Goal: Information Seeking & Learning: Check status

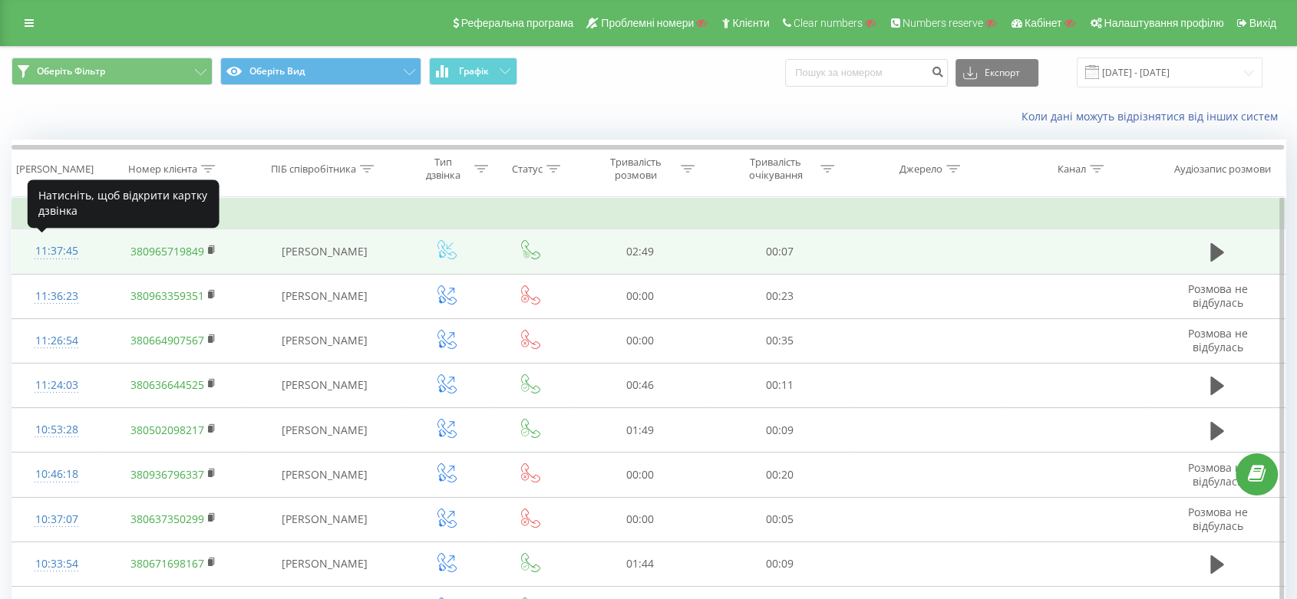
click at [49, 250] on div "11:37:45" at bounding box center [57, 251] width 58 height 30
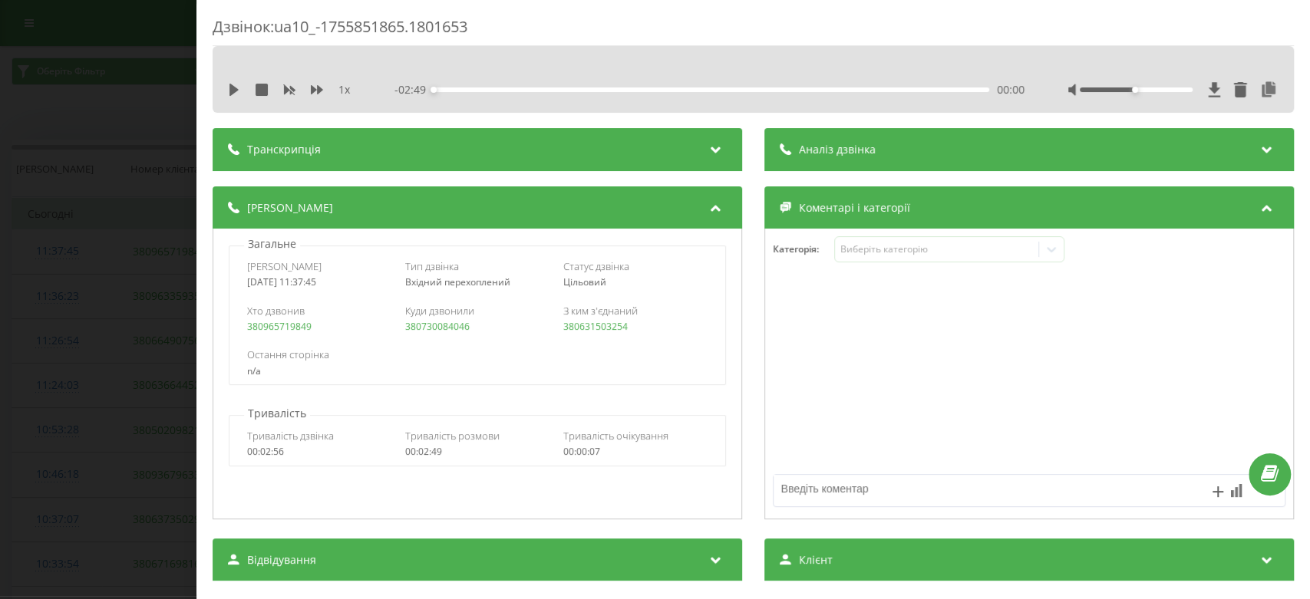
click at [149, 282] on div "Дзвінок : ua10_-1755851865.1801653 1 x - 02:49 00:00 00:00 Транскрипція Для AI-…" at bounding box center [655, 299] width 1310 height 599
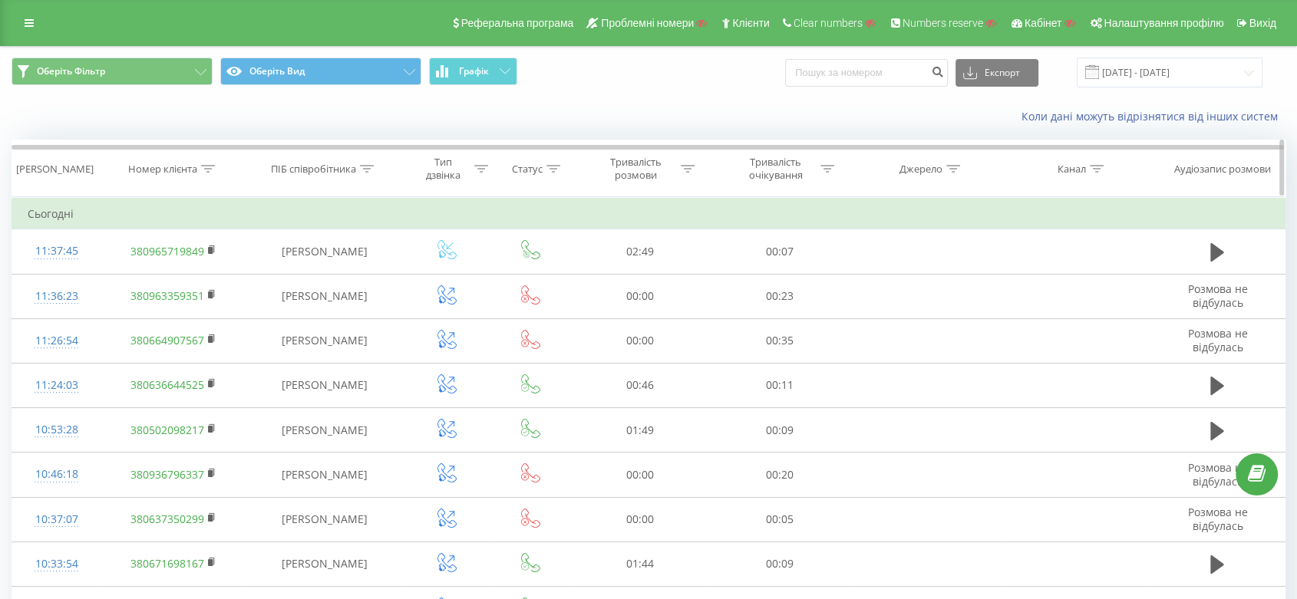
click at [197, 161] on th "Номер клієнта" at bounding box center [173, 168] width 145 height 57
click at [205, 168] on div "Номер клієнта" at bounding box center [171, 169] width 87 height 13
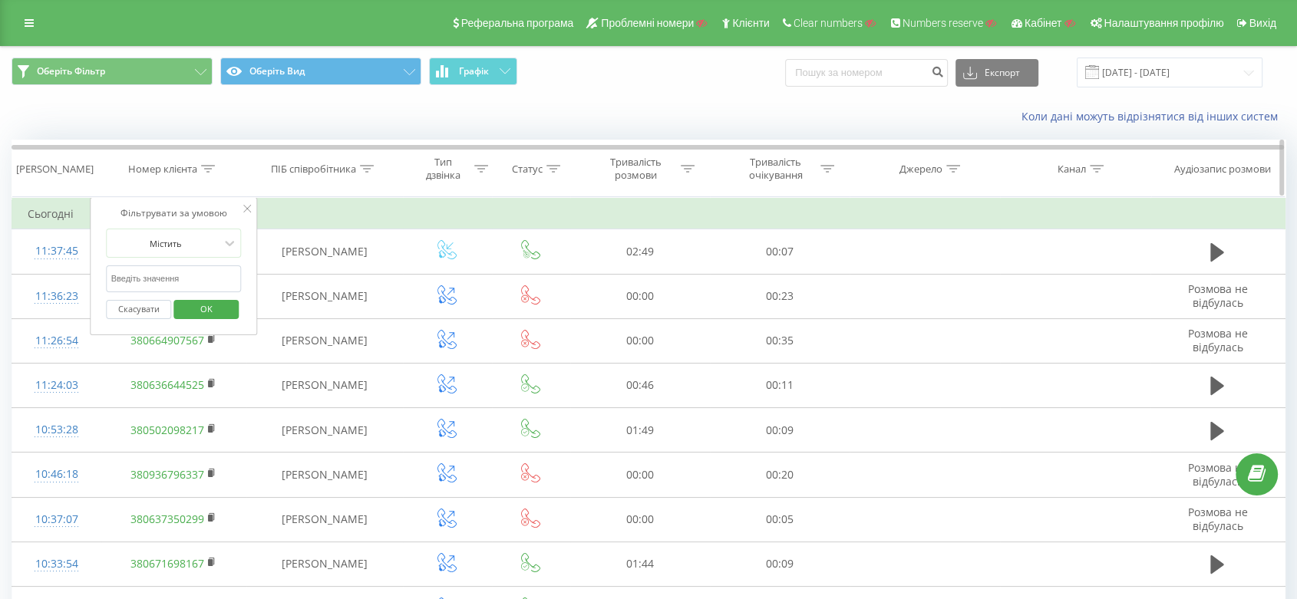
click at [205, 168] on icon at bounding box center [209, 169] width 14 height 8
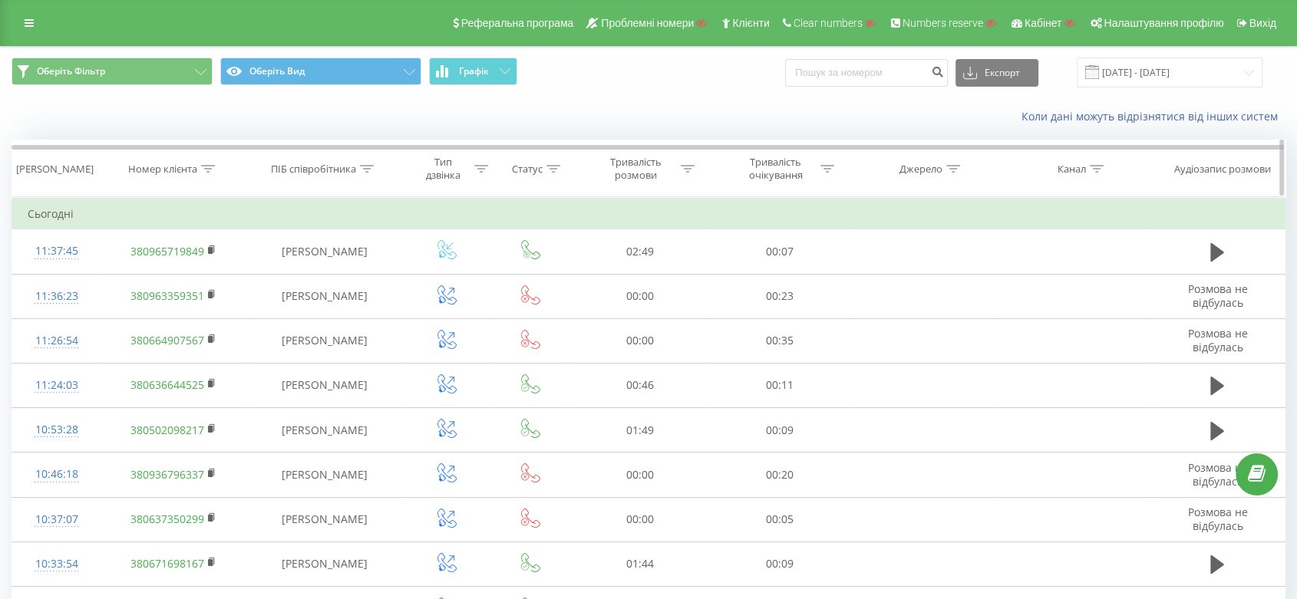
click at [196, 173] on div "Номер клієнта" at bounding box center [162, 169] width 69 height 13
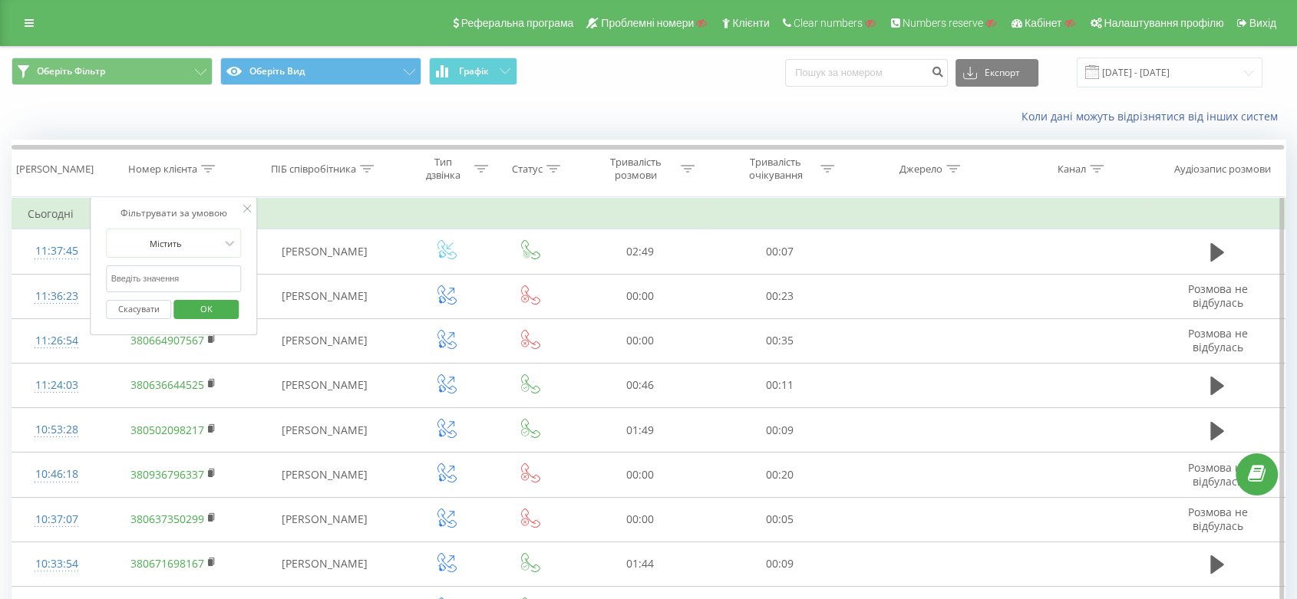
click at [176, 272] on input "text" at bounding box center [174, 278] width 135 height 27
paste input "0953140306"
type input "0953140306"
click at [221, 304] on span "OK" at bounding box center [206, 309] width 43 height 24
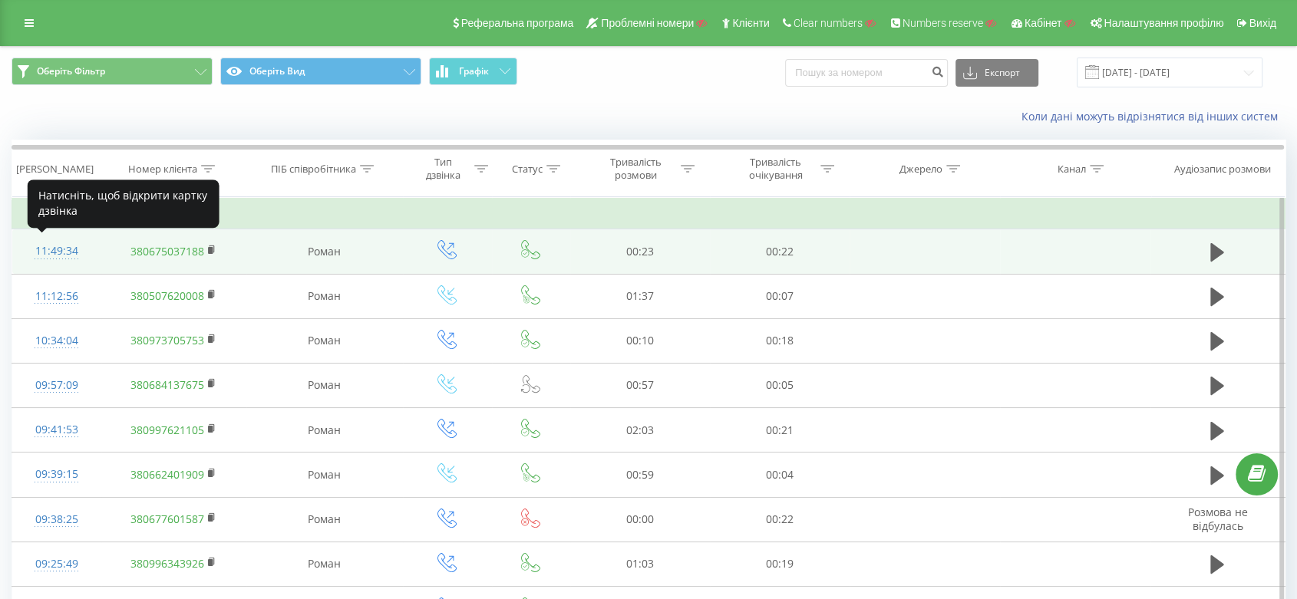
click at [40, 259] on div "11:49:34" at bounding box center [57, 251] width 58 height 30
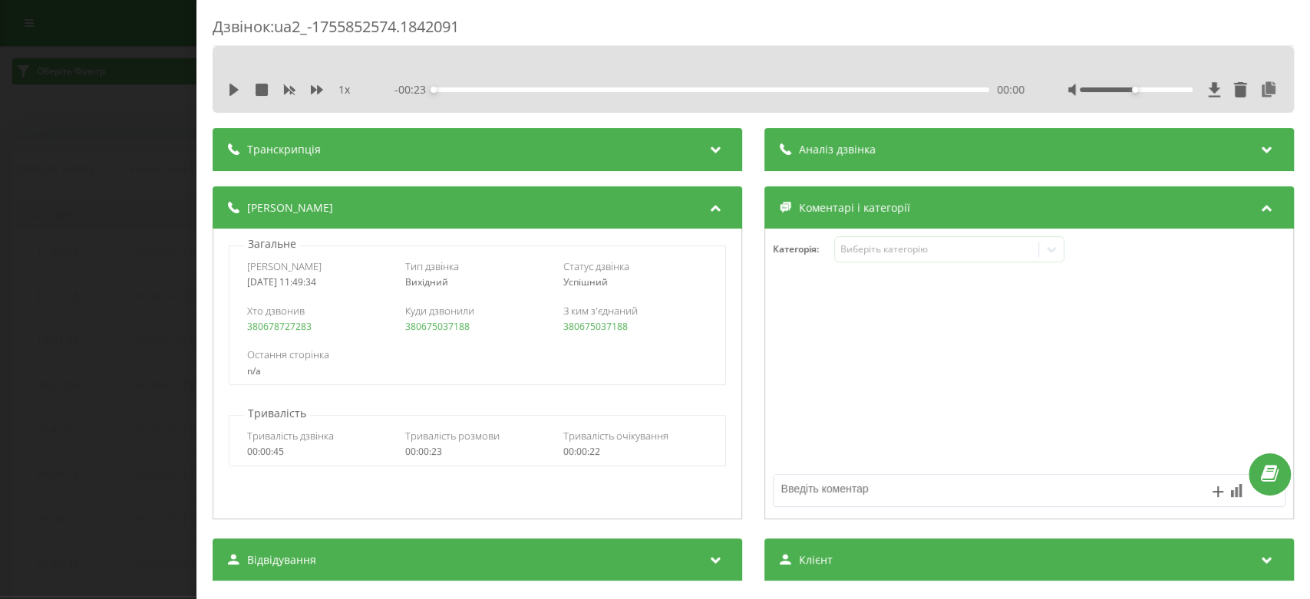
click at [129, 262] on div "Дзвінок : ua2_-1755852574.1842091 1 x - 00:23 00:00 00:00 Транскрипція Для AI-а…" at bounding box center [655, 299] width 1310 height 599
